Goal: Information Seeking & Learning: Compare options

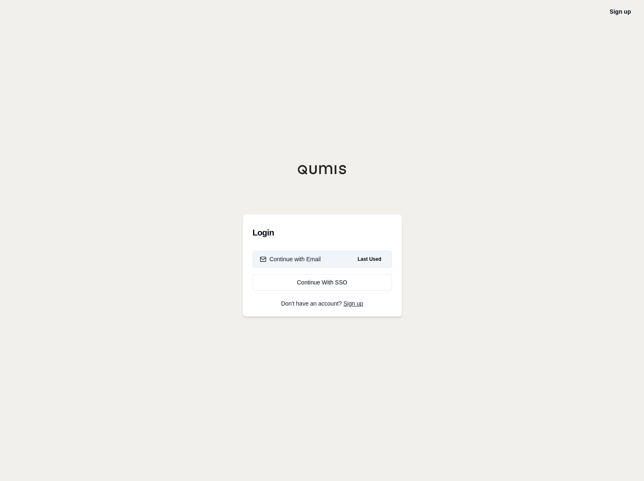
click at [282, 264] on button "Continue with Email Last Used" at bounding box center [322, 259] width 139 height 17
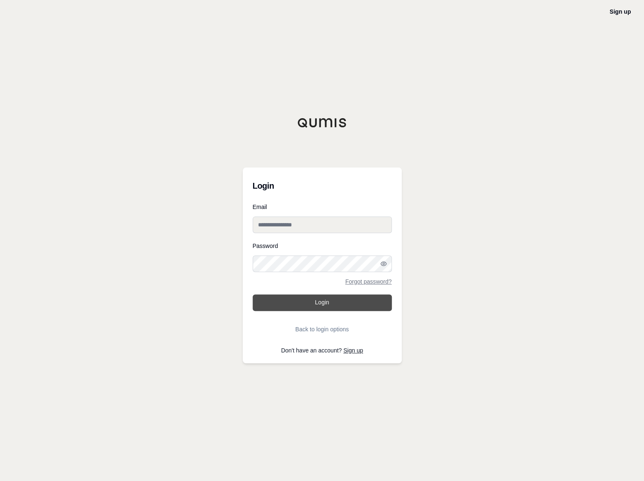
click at [305, 305] on button "Login" at bounding box center [322, 302] width 139 height 17
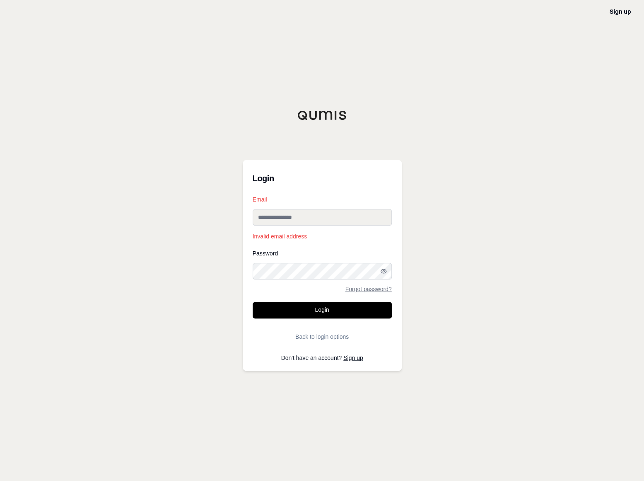
click at [441, 443] on div "Sign up Login Email Invalid email address Password Forgot password? Login Back …" at bounding box center [322, 240] width 644 height 481
click at [333, 211] on input "Email" at bounding box center [322, 217] width 139 height 17
type input "**********"
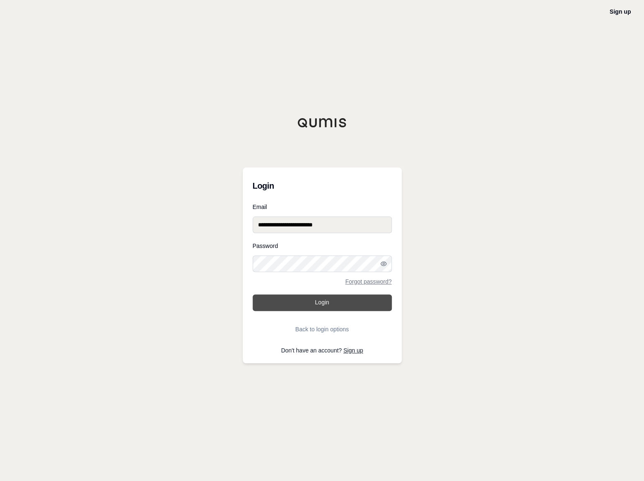
click at [315, 303] on button "Login" at bounding box center [322, 302] width 139 height 17
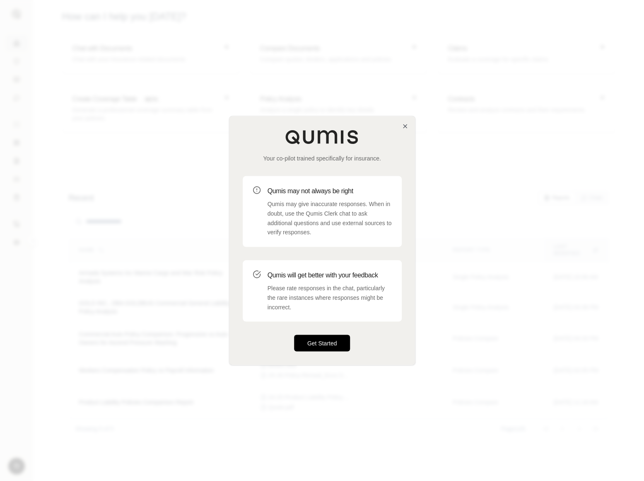
click at [337, 340] on button "Get Started" at bounding box center [322, 343] width 56 height 17
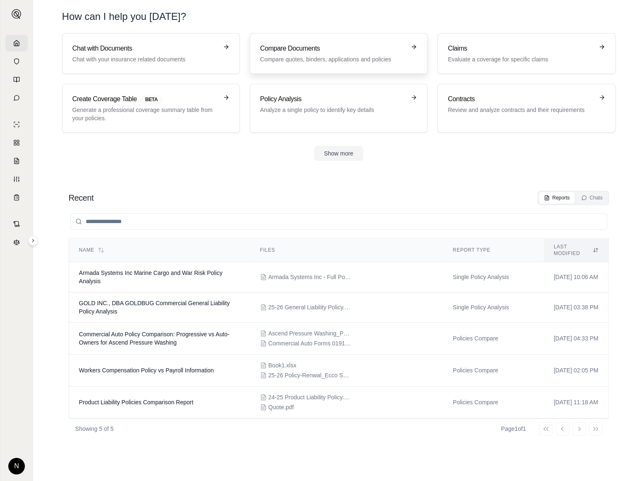
click at [325, 58] on p "Compare quotes, binders, applications and policies" at bounding box center [332, 59] width 145 height 8
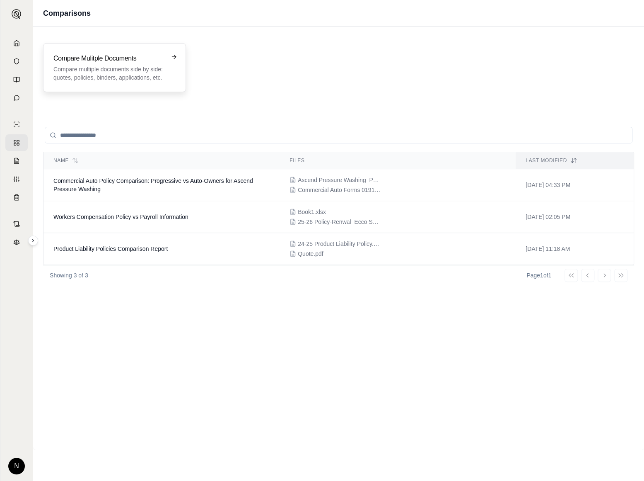
click at [154, 66] on p "Compare multiple documents side by side: quotes, policies, binders, application…" at bounding box center [108, 73] width 111 height 17
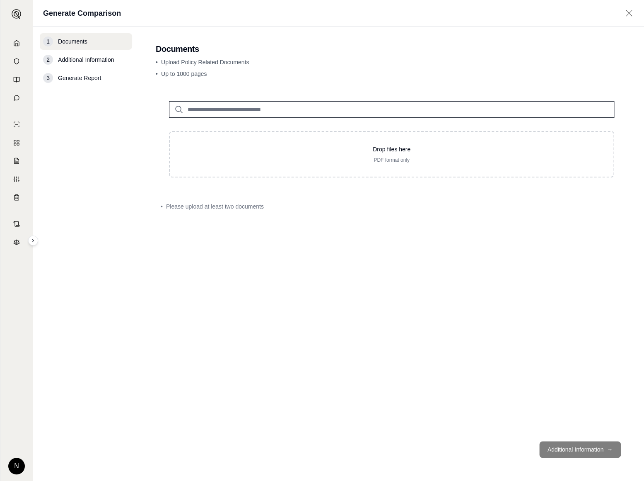
click at [233, 113] on input "search" at bounding box center [392, 109] width 446 height 17
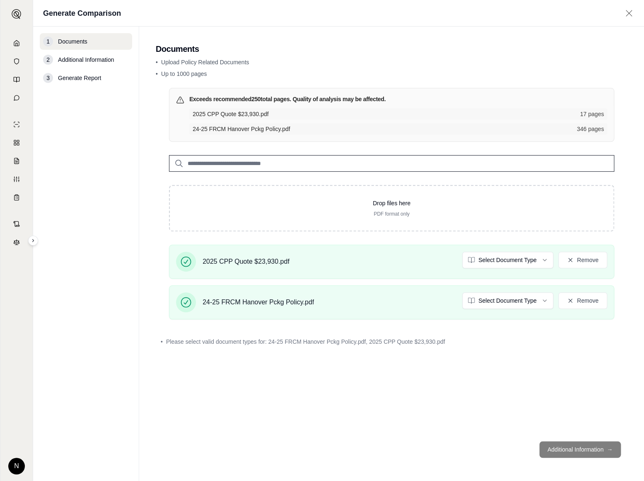
click at [586, 452] on footer "Additional Information →" at bounding box center [392, 449] width 472 height 30
click at [531, 263] on html "N Generate Comparison 1 Documents 2 Additional Information 3 Generate Report Do…" at bounding box center [322, 240] width 644 height 481
click at [510, 302] on html "N Generate Comparison 1 Documents 2 Additional Information 3 Generate Report Do…" at bounding box center [322, 240] width 644 height 481
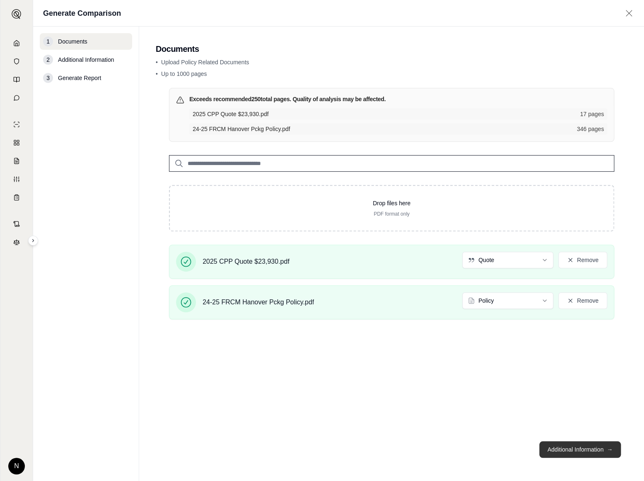
click at [599, 450] on button "Additional Information →" at bounding box center [581, 449] width 82 height 17
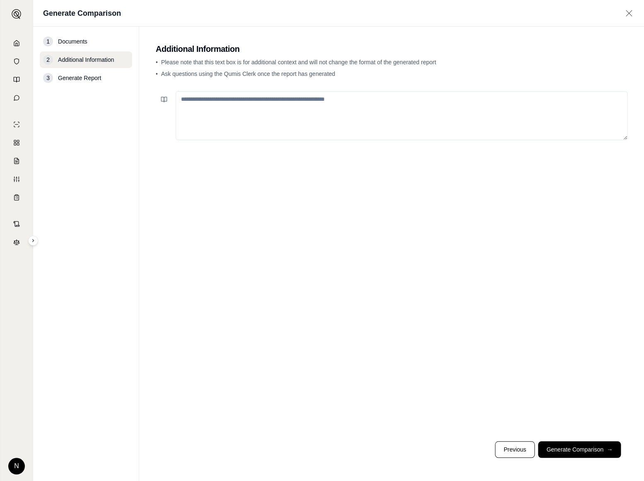
drag, startPoint x: 589, startPoint y: 448, endPoint x: 589, endPoint y: 452, distance: 4.2
click at [589, 448] on button "Generate Comparison →" at bounding box center [579, 449] width 83 height 17
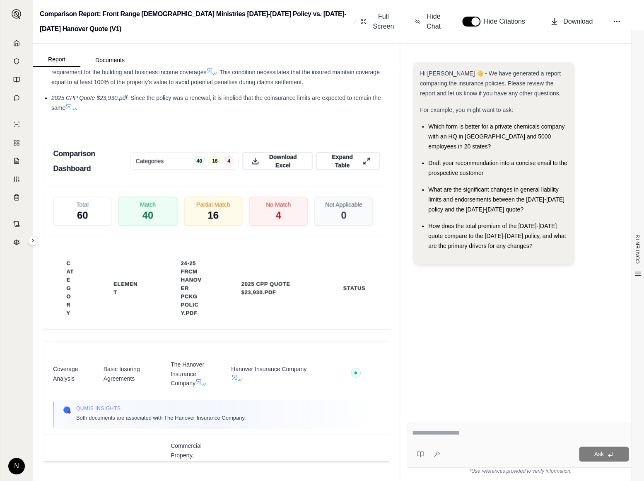
scroll to position [1442, 0]
click at [255, 217] on div "No Match 4" at bounding box center [279, 211] width 62 height 31
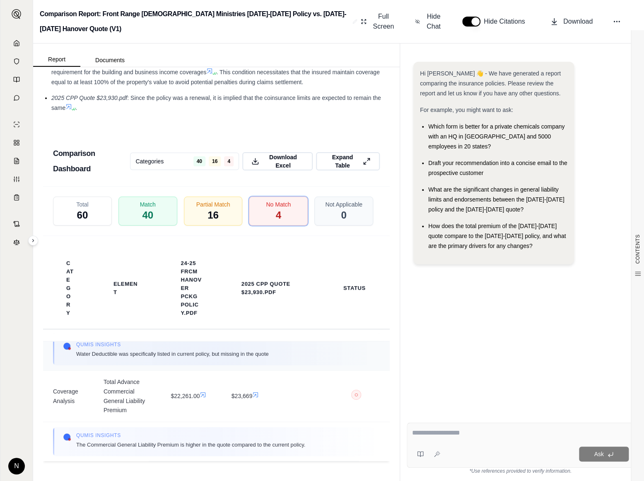
scroll to position [85, 0]
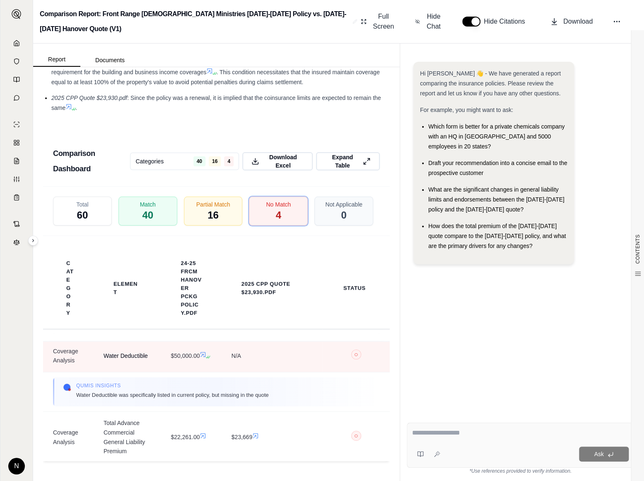
click at [114, 369] on td "Water Deductible" at bounding box center [128, 355] width 68 height 33
click at [201, 357] on icon at bounding box center [203, 354] width 5 height 5
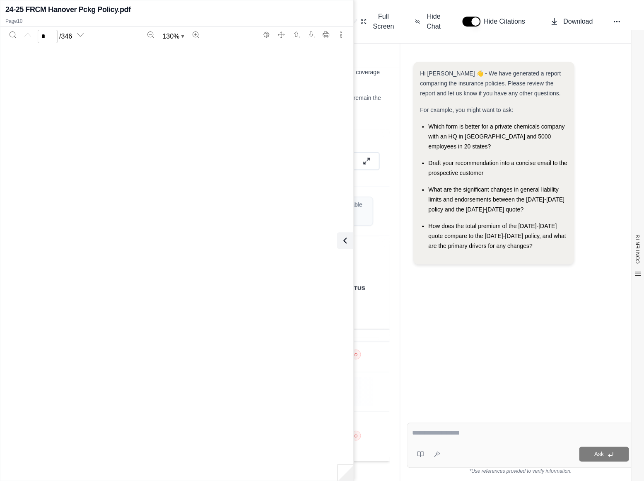
type input "**"
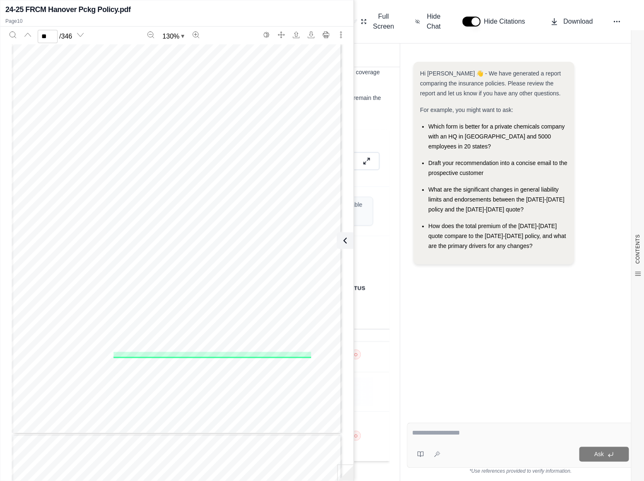
scroll to position [3890, 0]
click at [383, 56] on div "Report Documents" at bounding box center [216, 55] width 367 height 23
click at [322, 15] on div "24-25 FRCM Hanover Pckg Policy.pdf" at bounding box center [176, 10] width 343 height 12
click at [343, 239] on icon at bounding box center [343, 240] width 2 height 5
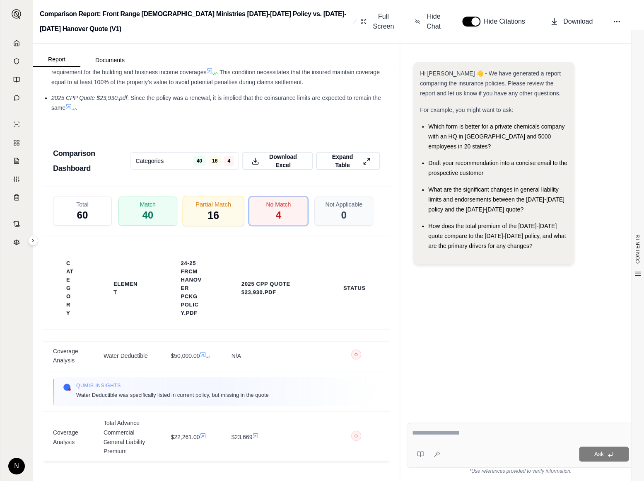
click at [214, 213] on span "16" at bounding box center [213, 215] width 12 height 14
click at [447, 437] on textarea at bounding box center [520, 433] width 217 height 10
type textarea "**********"
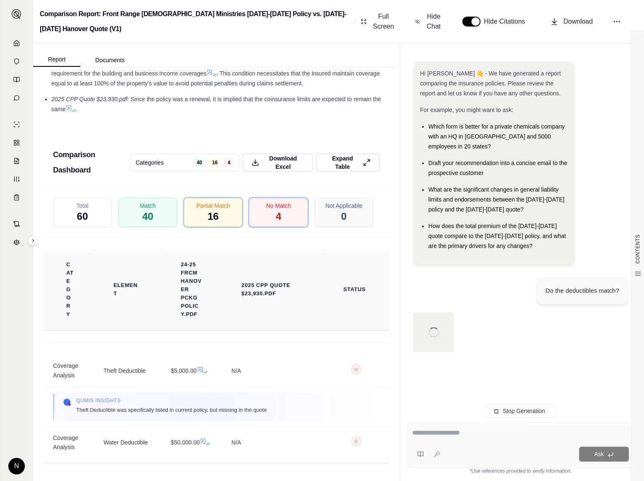
scroll to position [1442, 0]
click at [265, 213] on div "No Match 4" at bounding box center [279, 211] width 62 height 31
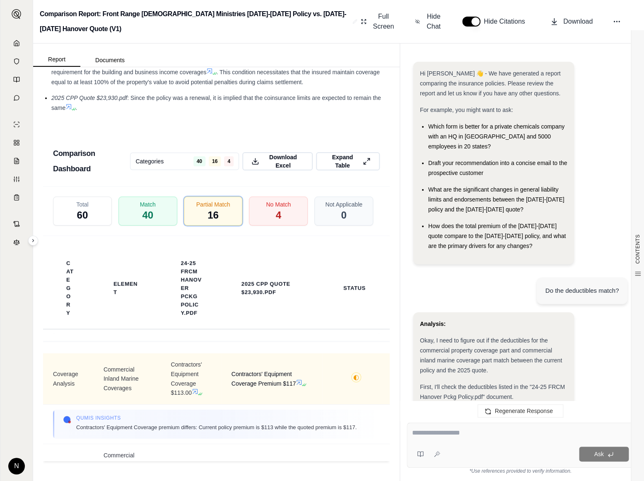
scroll to position [833, 0]
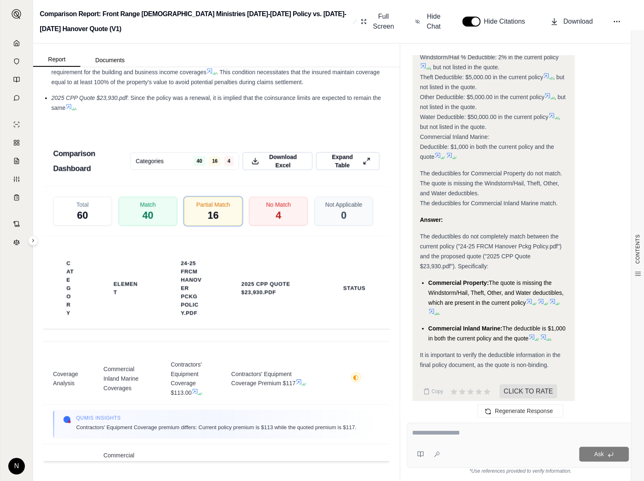
drag, startPoint x: 489, startPoint y: 434, endPoint x: 491, endPoint y: 430, distance: 4.3
click at [490, 434] on textarea at bounding box center [520, 433] width 217 height 10
type textarea "**********"
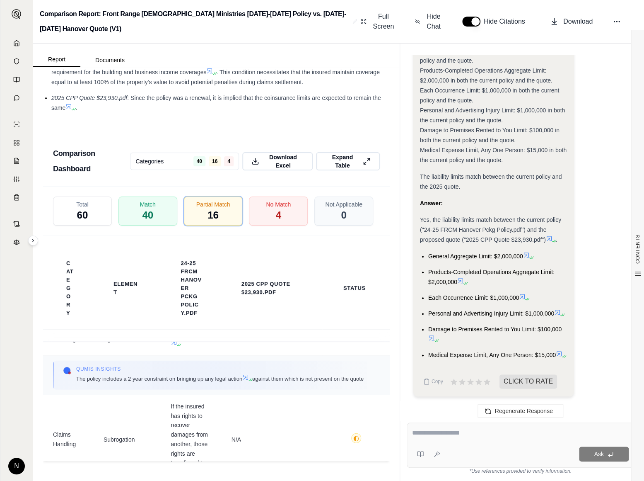
scroll to position [1092, 0]
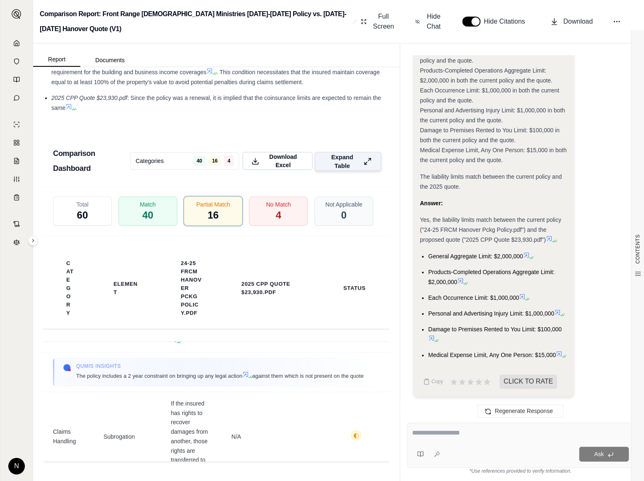
click at [356, 160] on button "Expand Table" at bounding box center [348, 161] width 67 height 19
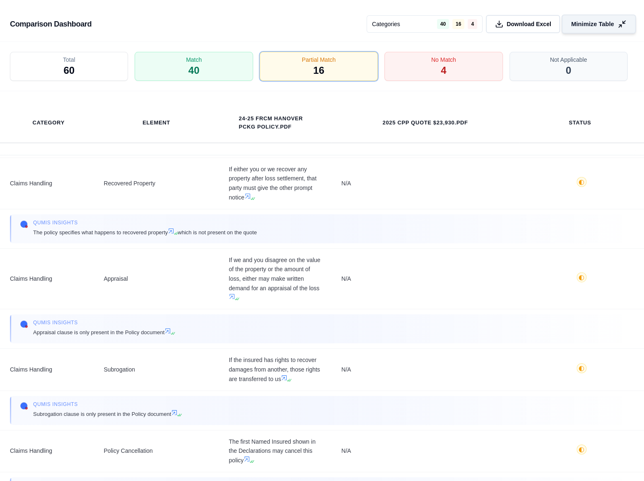
scroll to position [1091, 0]
click at [617, 24] on button "Minimize Table" at bounding box center [599, 24] width 74 height 19
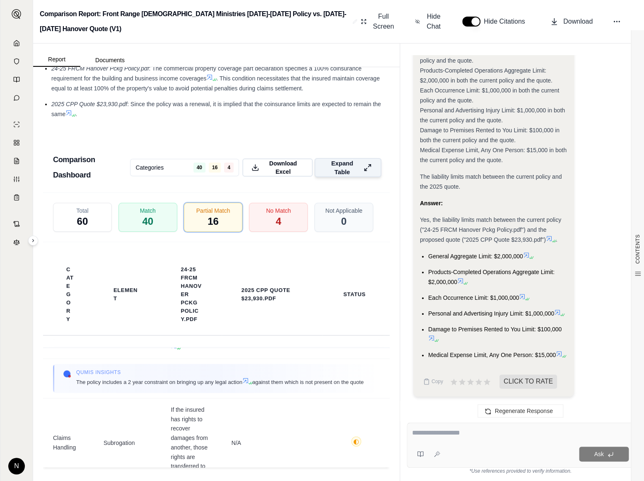
scroll to position [1442, 0]
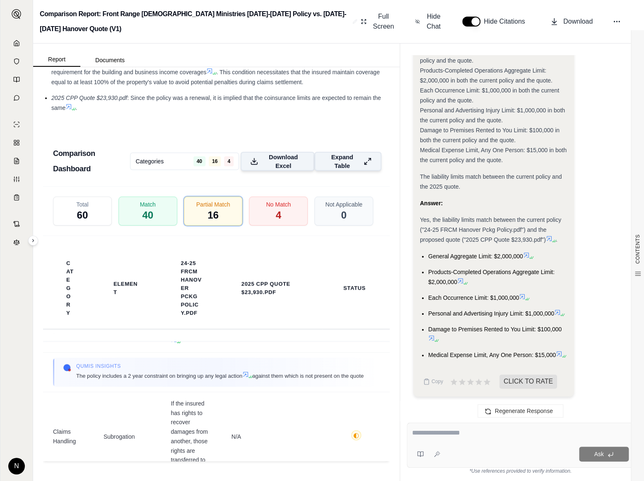
click at [283, 166] on span "Download Excel" at bounding box center [284, 161] width 44 height 17
